Goal: Task Accomplishment & Management: Manage account settings

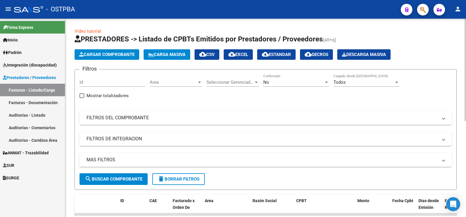
click at [152, 115] on mat-panel-title "FILTROS DEL COMPROBANTE" at bounding box center [263, 118] width 352 height 6
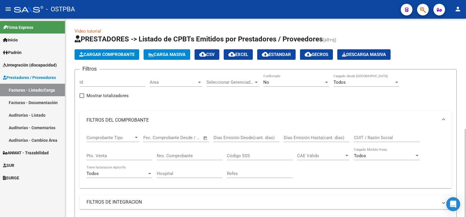
click at [293, 85] on div "No" at bounding box center [294, 82] width 61 height 5
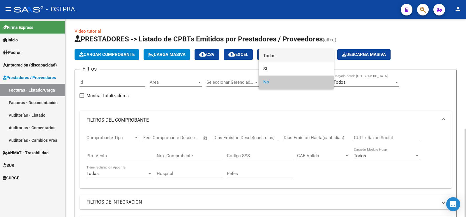
click at [285, 57] on span "Todos" at bounding box center [297, 55] width 66 height 13
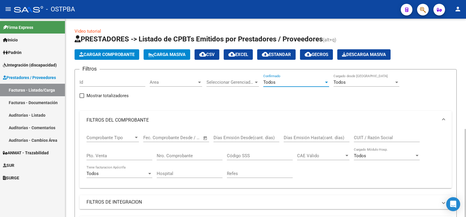
click at [189, 156] on input "Nro. Comprobante" at bounding box center [190, 155] width 66 height 5
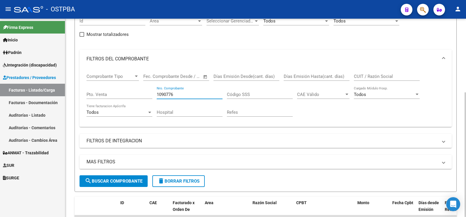
scroll to position [117, 0]
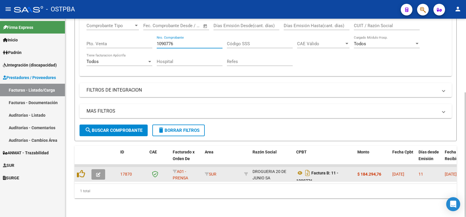
type input "1090776"
click at [98, 169] on button "button" at bounding box center [99, 174] width 14 height 10
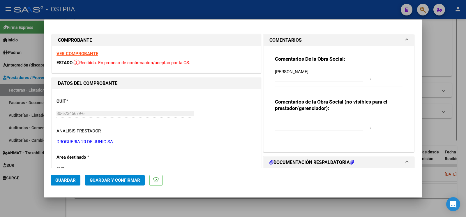
click at [70, 171] on mat-dialog-actions "Guardar Guardar y Confirmar" at bounding box center [233, 179] width 365 height 23
click at [64, 178] on span "Guardar" at bounding box center [65, 180] width 20 height 5
click at [67, 178] on span "Guardar" at bounding box center [65, 180] width 20 height 5
